Goal: Connect with others: Connect with others

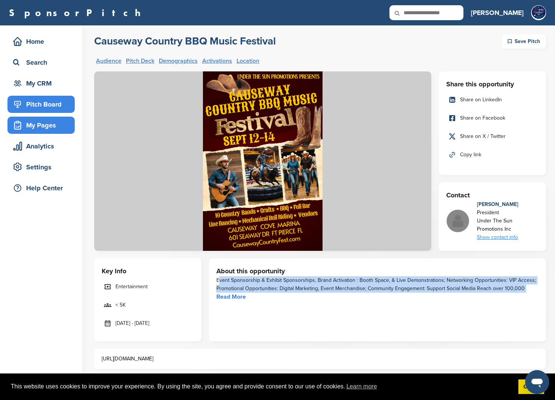
click at [55, 125] on div "My Pages" at bounding box center [43, 124] width 64 height 13
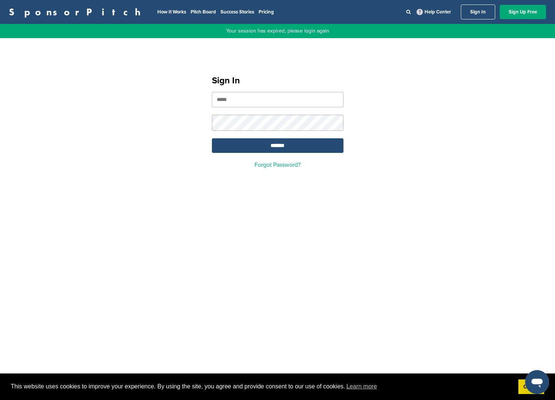
type input "**********"
click at [254, 143] on input "*******" at bounding box center [278, 145] width 132 height 15
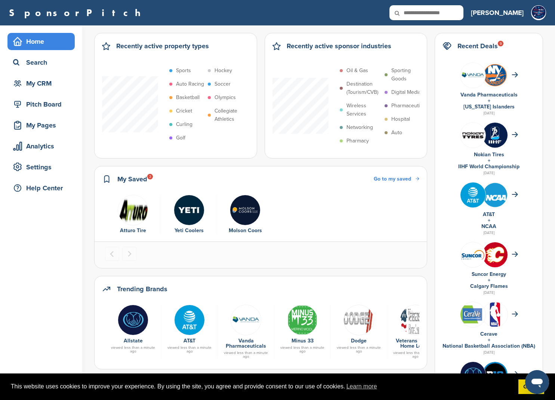
click at [364, 83] on p "Destination (Tourism/CVB)" at bounding box center [363, 88] width 34 height 16
click at [34, 103] on div "Pitch Board" at bounding box center [43, 104] width 64 height 13
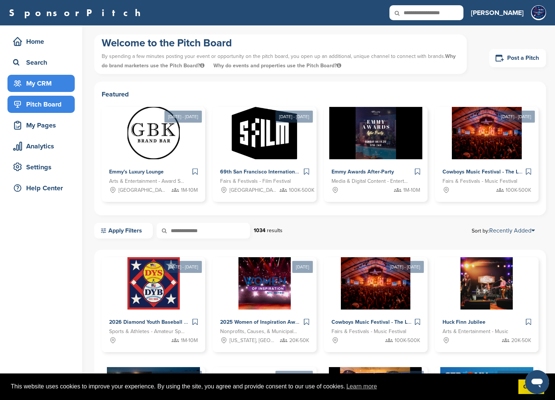
click at [34, 88] on div "My CRM" at bounding box center [43, 83] width 64 height 13
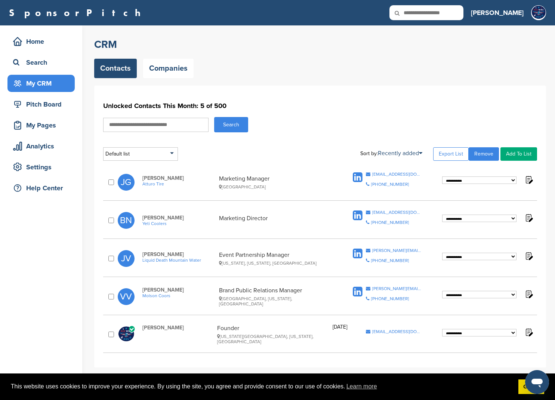
click at [530, 182] on img at bounding box center [528, 179] width 9 height 9
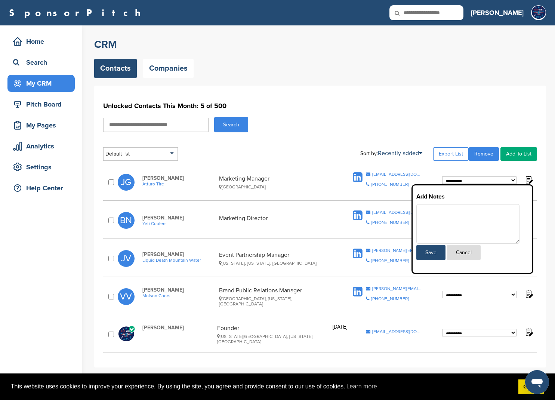
click at [525, 171] on div "**********" at bounding box center [320, 182] width 434 height 28
click at [458, 257] on button "Cancel" at bounding box center [464, 252] width 34 height 15
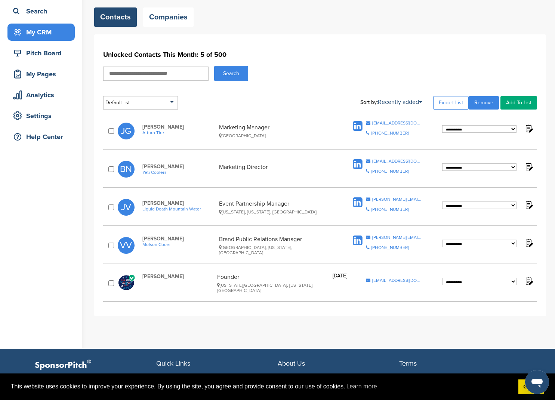
scroll to position [52, 0]
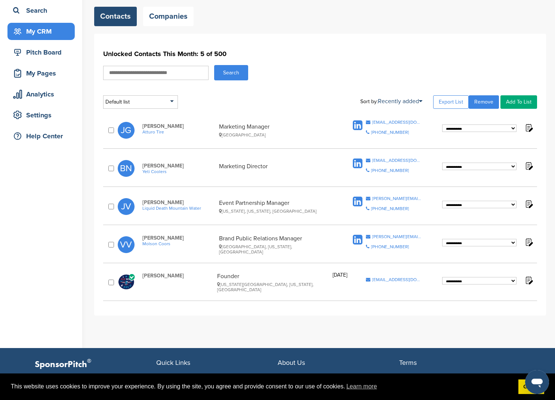
click at [180, 208] on span "Liquid Death Mountain Water" at bounding box center [178, 208] width 73 height 5
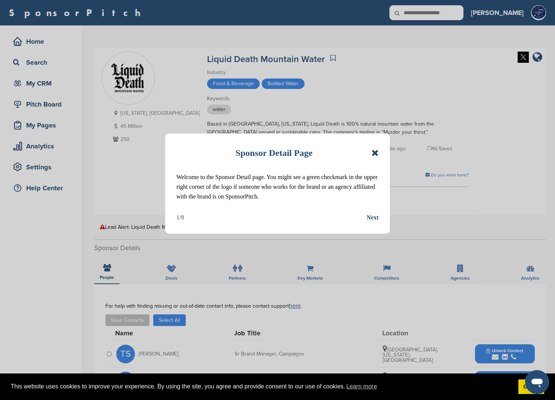
click at [374, 154] on icon at bounding box center [374, 152] width 7 height 9
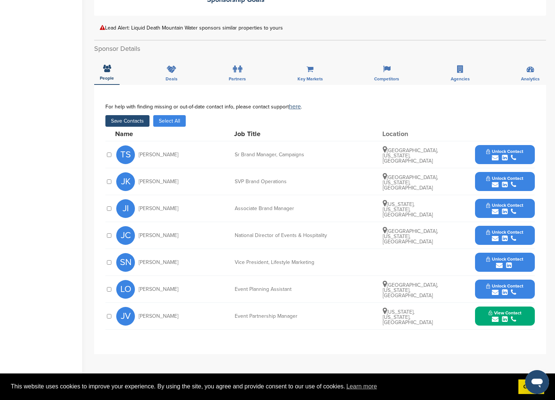
scroll to position [209, 0]
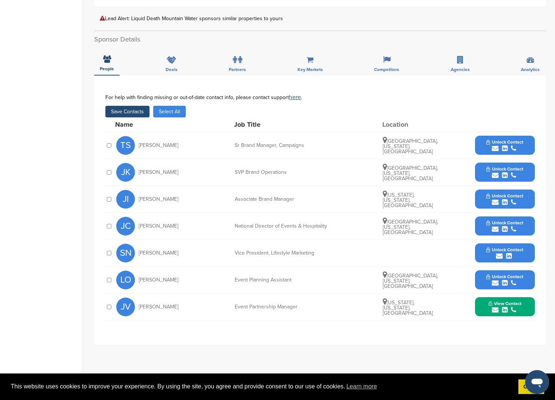
click at [126, 107] on button "Save Contacts" at bounding box center [127, 112] width 44 height 12
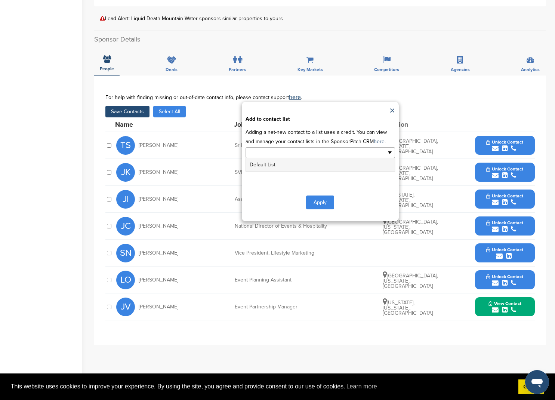
click at [302, 152] on input "text" at bounding box center [288, 152] width 78 height 9
click at [304, 163] on li "Default List" at bounding box center [320, 164] width 149 height 13
click at [319, 200] on button "Apply" at bounding box center [320, 204] width 28 height 14
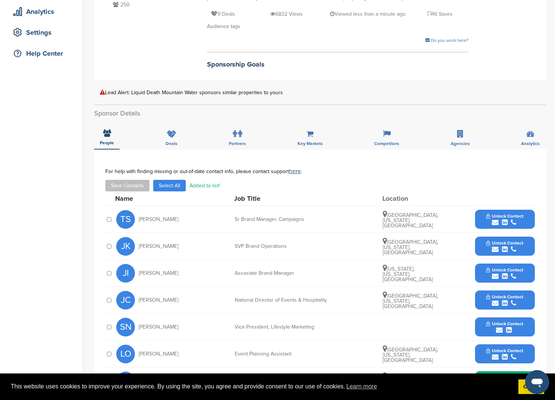
scroll to position [134, 0]
click at [163, 140] on div "Deals" at bounding box center [171, 136] width 23 height 28
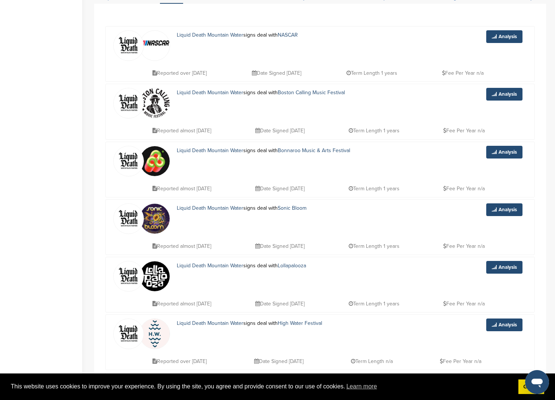
scroll to position [279, 0]
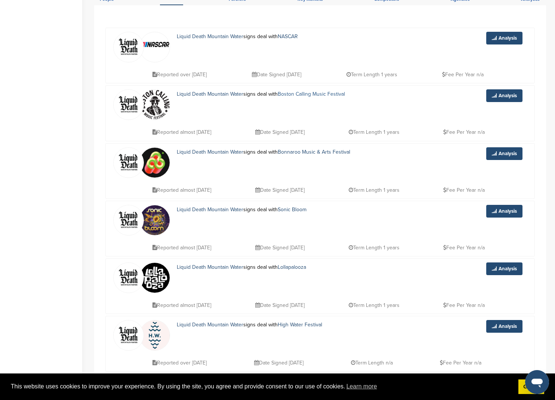
click at [322, 92] on link "Boston Calling Music Festival" at bounding box center [311, 94] width 67 height 6
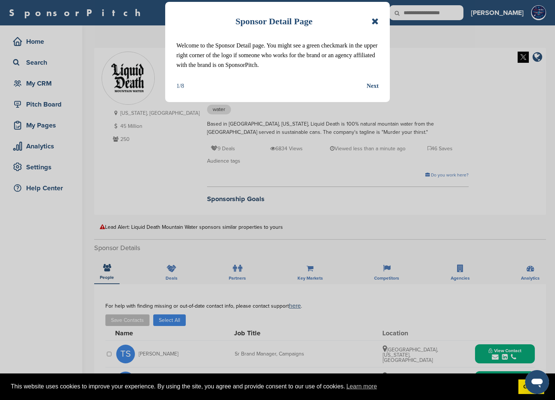
scroll to position [279, 0]
